Goal: Information Seeking & Learning: Learn about a topic

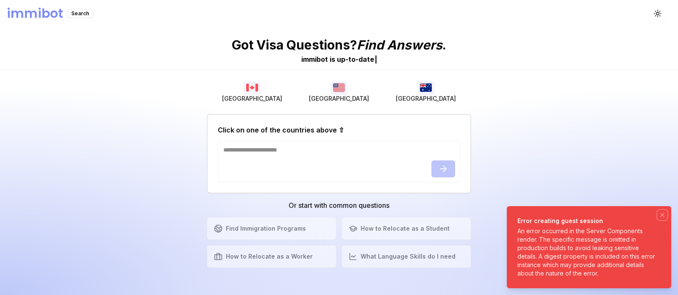
click at [663, 214] on icon "Notifications (F8)" at bounding box center [662, 215] width 3 height 3
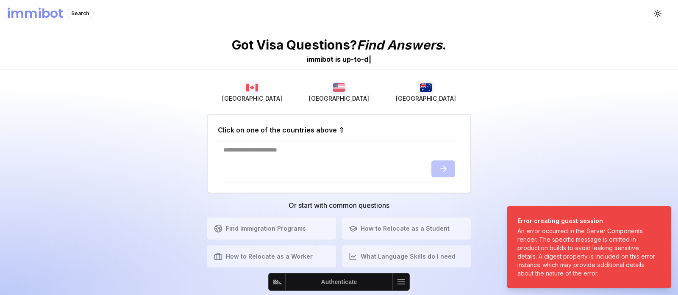
click at [432, 93] on img "button" at bounding box center [425, 88] width 17 height 14
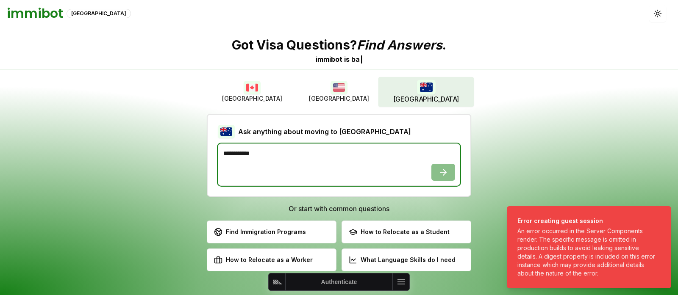
click at [319, 172] on textarea at bounding box center [339, 165] width 242 height 42
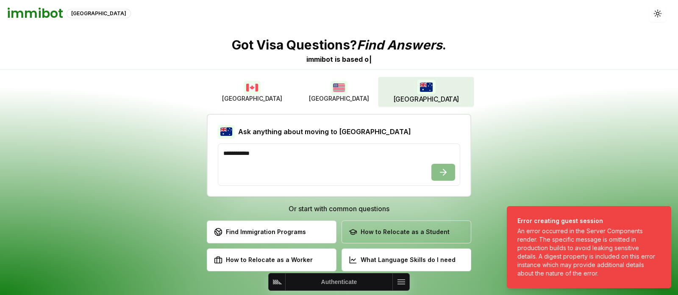
click at [379, 228] on div "How to Relocate as a Student" at bounding box center [399, 232] width 101 height 8
click at [401, 239] on button "How to Relocate as a Student Learn about student visa options" at bounding box center [407, 232] width 130 height 23
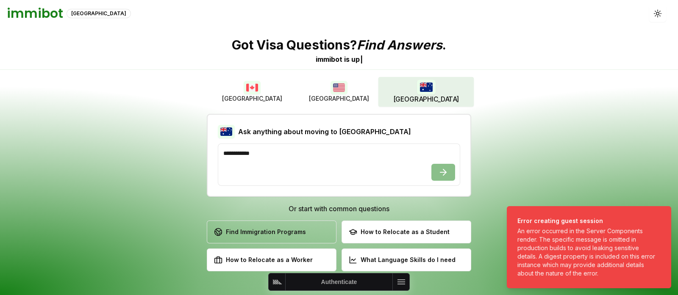
click at [299, 239] on button "Find Immigration Programs Explore available immigration pathways" at bounding box center [272, 232] width 130 height 23
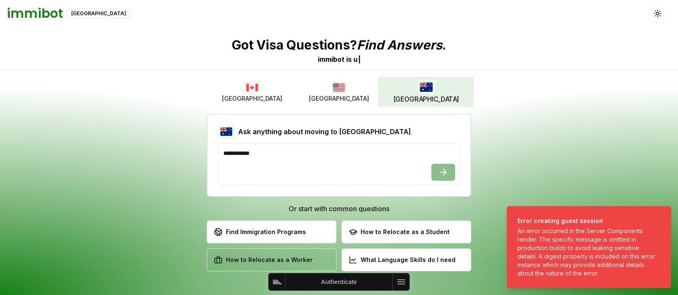
click at [299, 266] on button "How to Relocate as a Worker Discover work permit opportunities" at bounding box center [272, 260] width 130 height 23
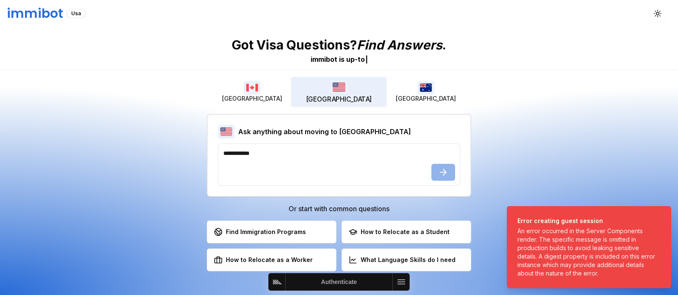
click at [326, 93] on button "[GEOGRAPHIC_DATA]" at bounding box center [339, 92] width 96 height 30
click at [250, 95] on span "[GEOGRAPHIC_DATA]" at bounding box center [252, 99] width 60 height 8
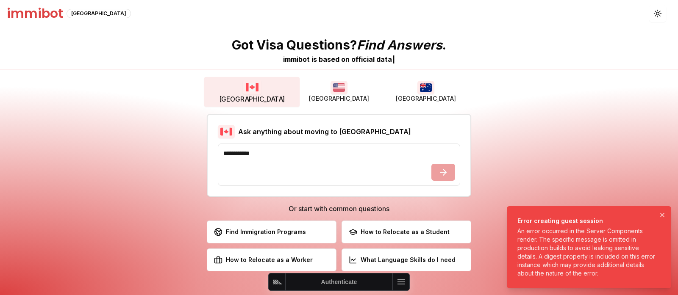
click at [660, 217] on ol "Error creating guest session An error occurred in the Server Components render.…" at bounding box center [589, 248] width 178 height 96
click at [664, 212] on icon "Notifications (F8)" at bounding box center [662, 215] width 7 height 7
click at [664, 217] on icon "Notifications (F8)" at bounding box center [662, 215] width 7 height 7
